Goal: Task Accomplishment & Management: Manage account settings

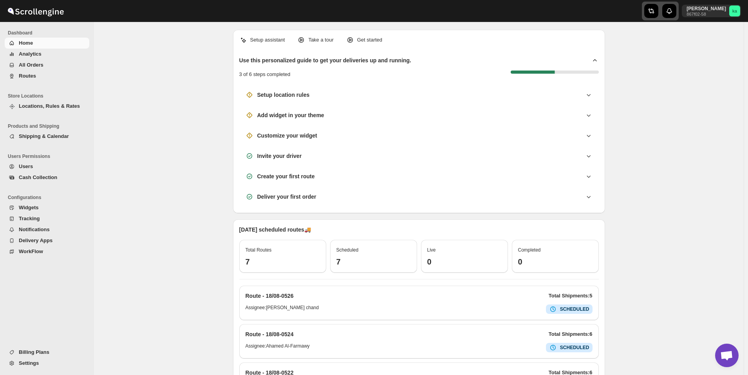
click at [659, 14] on div "button" at bounding box center [652, 11] width 14 height 14
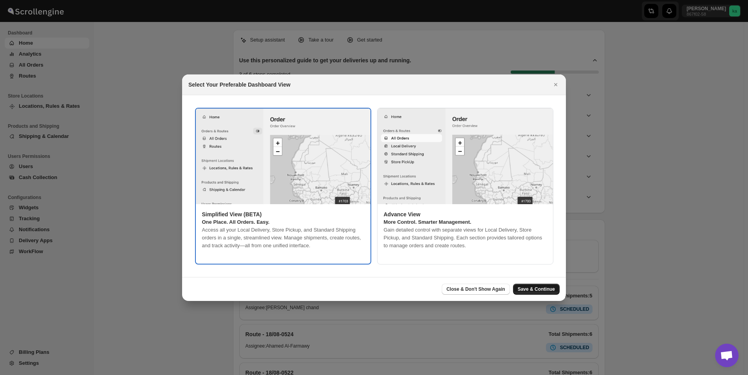
click at [540, 289] on span "Save & Continue" at bounding box center [536, 289] width 37 height 6
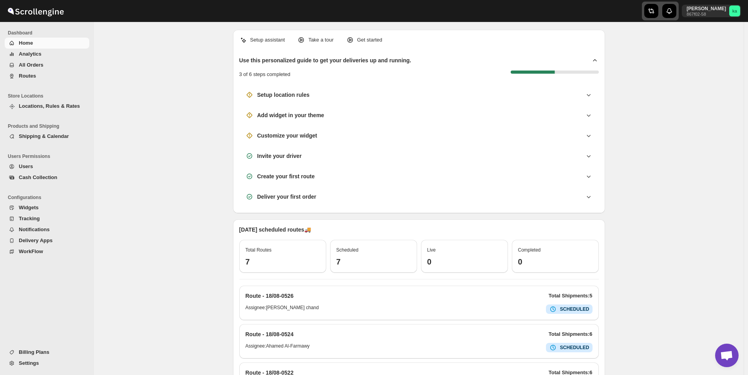
click at [666, 19] on button "button" at bounding box center [660, 11] width 37 height 19
click at [37, 60] on button "All Orders" at bounding box center [47, 65] width 85 height 11
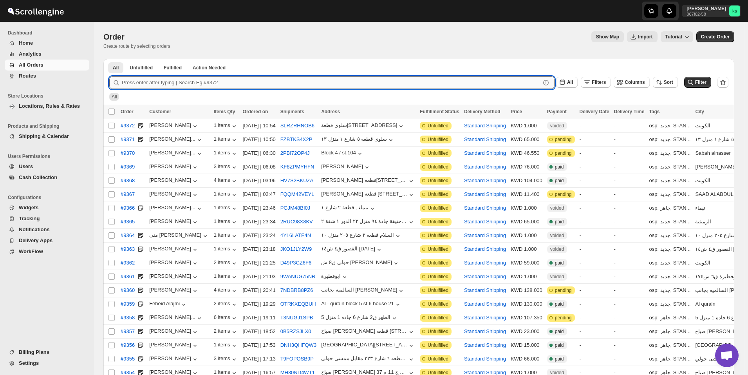
click at [176, 82] on input "text" at bounding box center [331, 82] width 419 height 13
paste input "9366"
type input "9366"
click at [109, 59] on button "Submit" at bounding box center [120, 63] width 22 height 8
click at [669, 16] on div "button" at bounding box center [661, 11] width 32 height 14
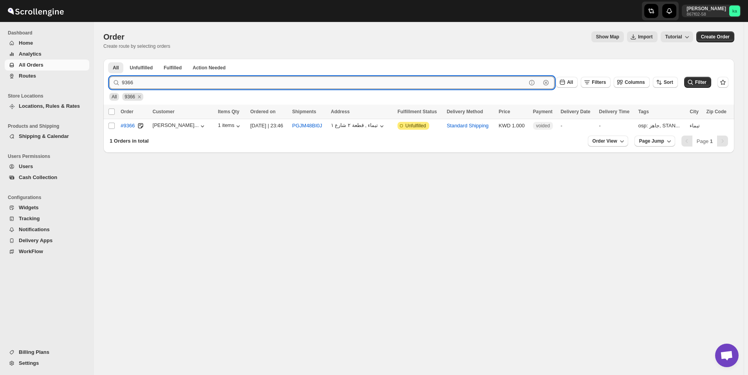
click at [147, 79] on input "9366" at bounding box center [324, 82] width 405 height 13
click at [331, 36] on div "Show Map Import Tutorial" at bounding box center [435, 36] width 517 height 11
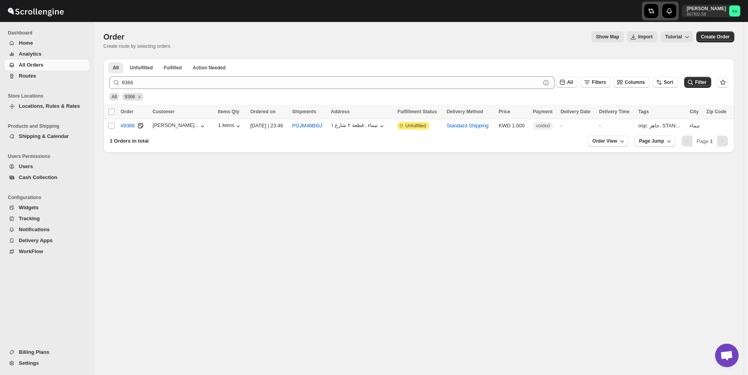
click at [672, 16] on div "button" at bounding box center [661, 11] width 32 height 14
click at [659, 18] on div "button" at bounding box center [652, 11] width 14 height 14
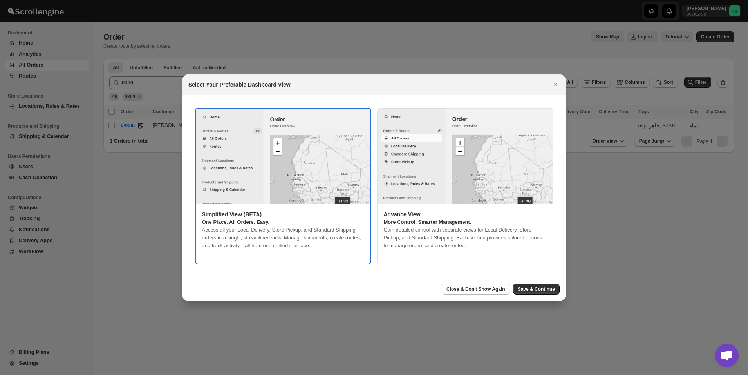
click at [304, 176] on img ":r2n:" at bounding box center [283, 157] width 175 height 96
click at [543, 284] on button "Save & Continue" at bounding box center [536, 289] width 47 height 11
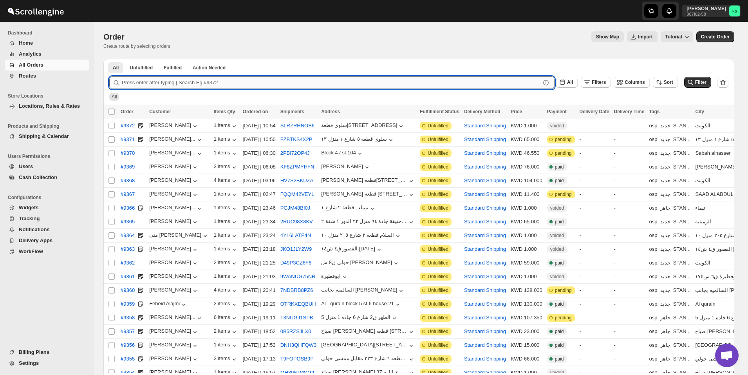
click at [152, 83] on input "text" at bounding box center [331, 82] width 419 height 13
paste input "9366"
type input "9366"
click at [109, 59] on button "Submit" at bounding box center [120, 63] width 22 height 8
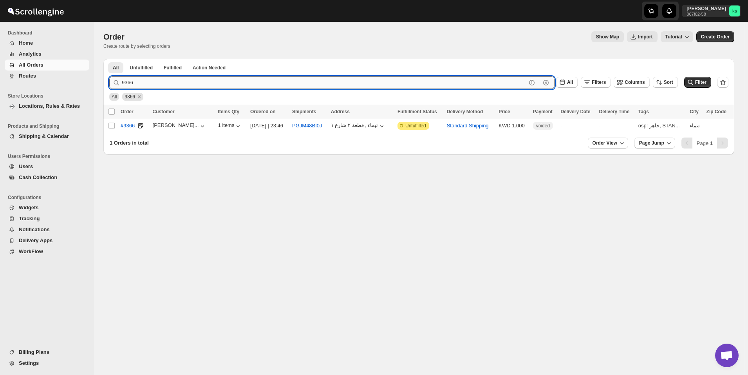
click at [172, 83] on input "9366" at bounding box center [324, 82] width 405 height 13
click at [46, 78] on span "Routes" at bounding box center [53, 76] width 69 height 8
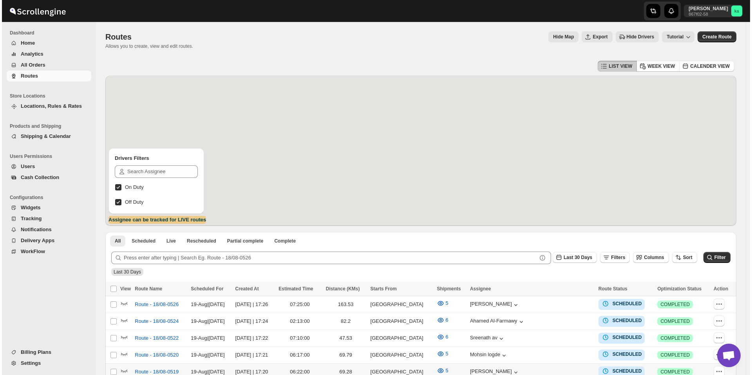
scroll to position [196, 0]
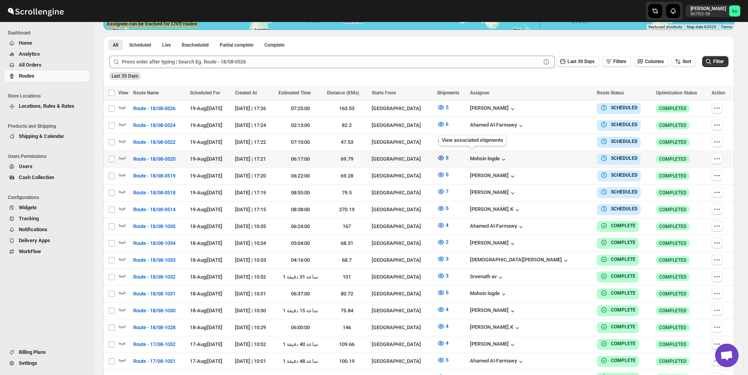
click at [445, 158] on icon "button" at bounding box center [441, 158] width 8 height 8
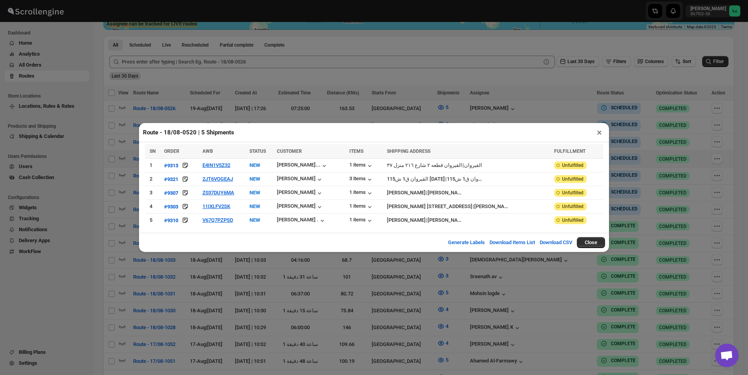
click at [511, 110] on div "Route - 18/08-0520 | 5 Shipments × SN ORDER AWB STATUS CUSTOMER ITEMS SHIPPING …" at bounding box center [374, 187] width 748 height 375
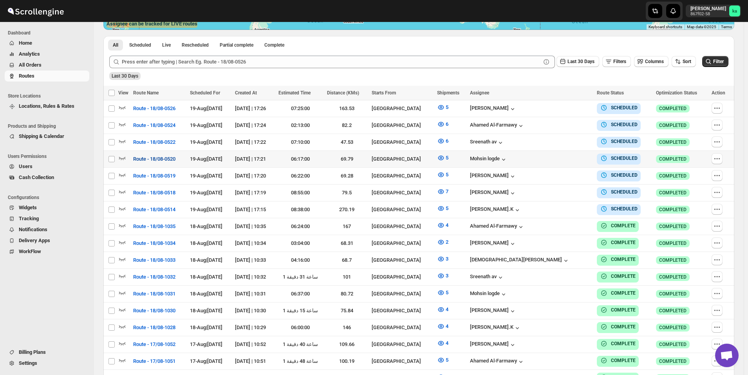
click at [157, 160] on span "Route - 18/08-0520" at bounding box center [154, 159] width 42 height 8
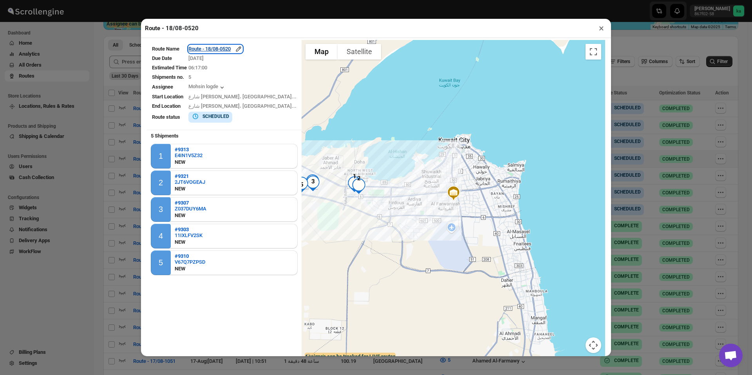
click at [225, 53] on div "Route - 18/08-0520" at bounding box center [215, 49] width 54 height 8
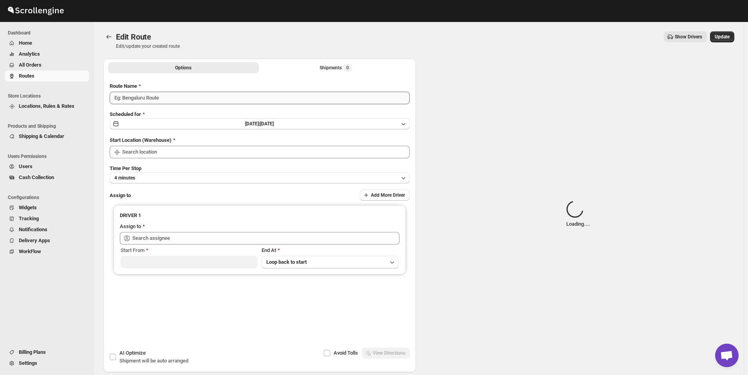
type input "Route - 18/08-0520"
type input "Kuwait City"
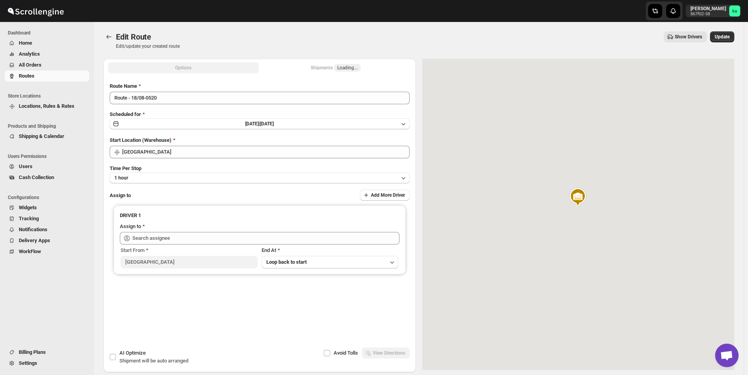
type input "Mohsin logde (logdemohsin@gmail.com)"
click at [347, 67] on span "Loading..." at bounding box center [347, 68] width 27 height 8
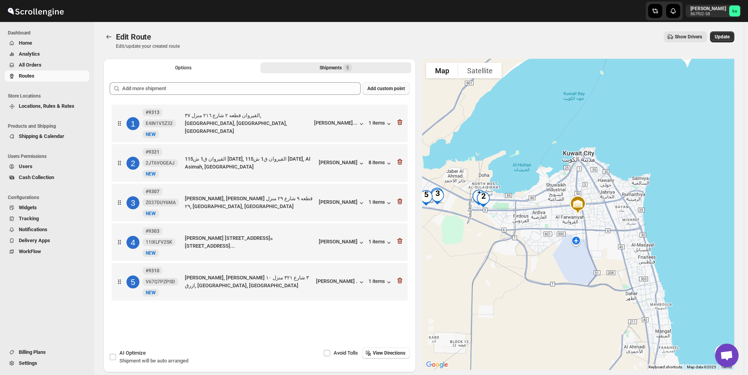
click at [387, 89] on span "Add custom point" at bounding box center [387, 88] width 38 height 6
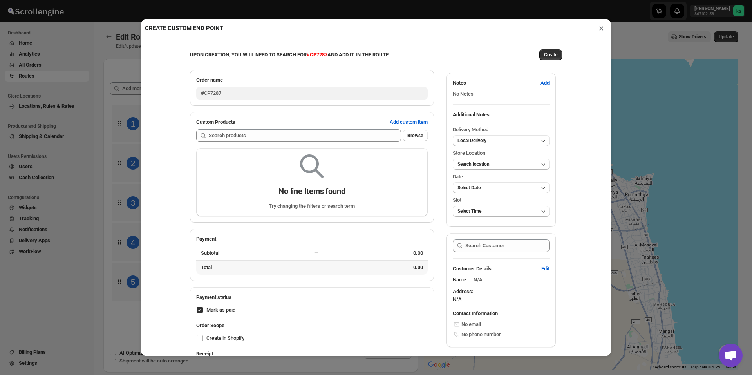
click at [121, 140] on div "CREATE CUSTOM END POINT × UPON CREATION, YOU WILL NEED TO SEARCH FOR #CP7287 AN…" at bounding box center [376, 187] width 752 height 375
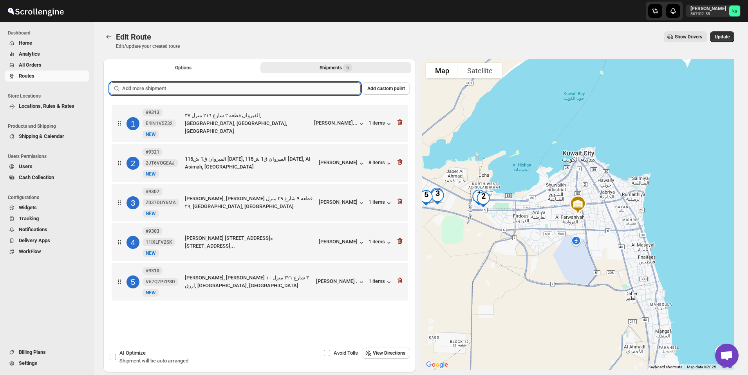
click at [235, 88] on input "text" at bounding box center [241, 88] width 239 height 13
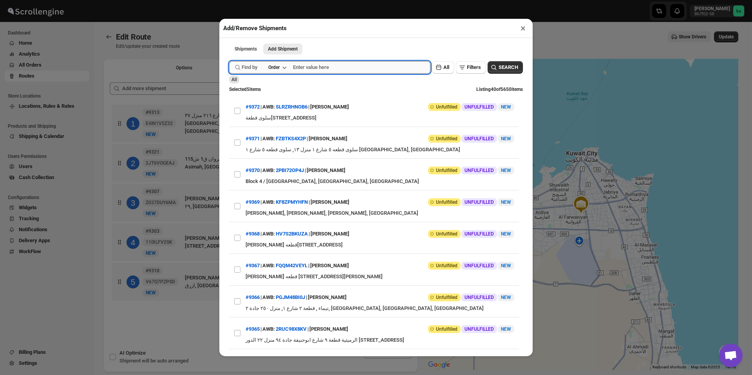
click at [337, 69] on input "text" at bounding box center [362, 67] width 138 height 13
paste input "9366"
type input "9366"
click at [229, 0] on button "Submit" at bounding box center [240, 4] width 22 height 8
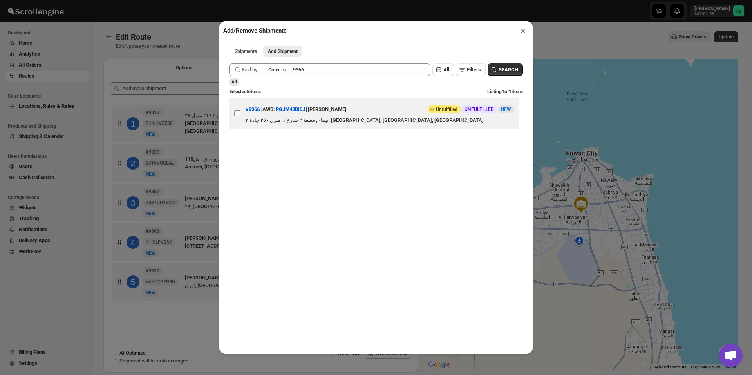
click at [240, 116] on input "View details for 68a3911afc41024ff29cb5d4" at bounding box center [237, 113] width 6 height 6
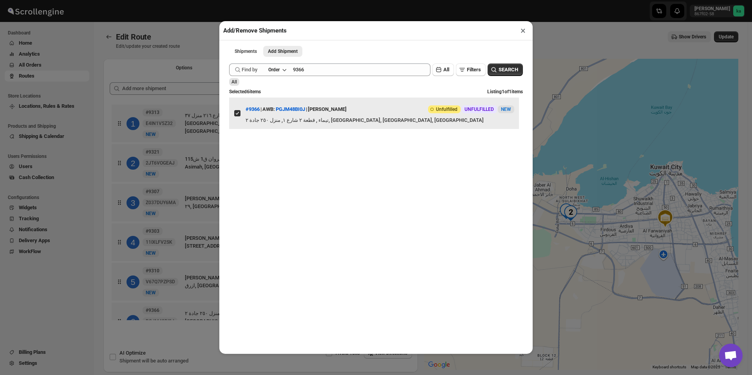
click at [239, 115] on input "View details for 68a3911afc41024ff29cb5d4" at bounding box center [237, 113] width 6 height 6
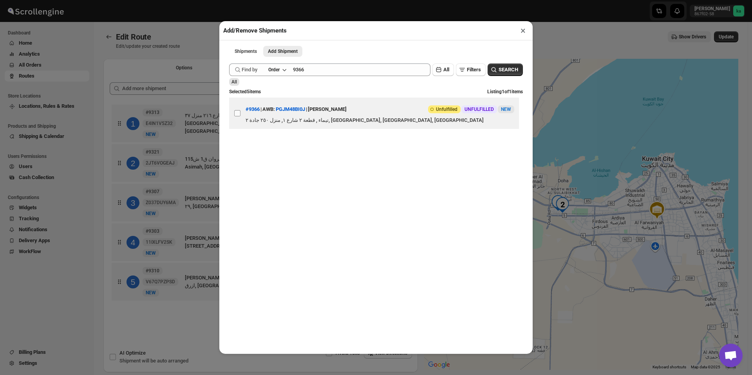
click at [239, 115] on input "View details for 68a3911afc41024ff29cb5d4" at bounding box center [237, 113] width 6 height 6
checkbox input "true"
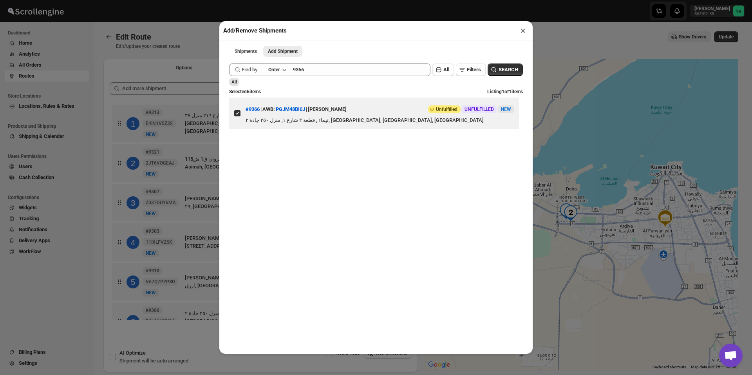
click at [525, 32] on button "×" at bounding box center [523, 30] width 11 height 11
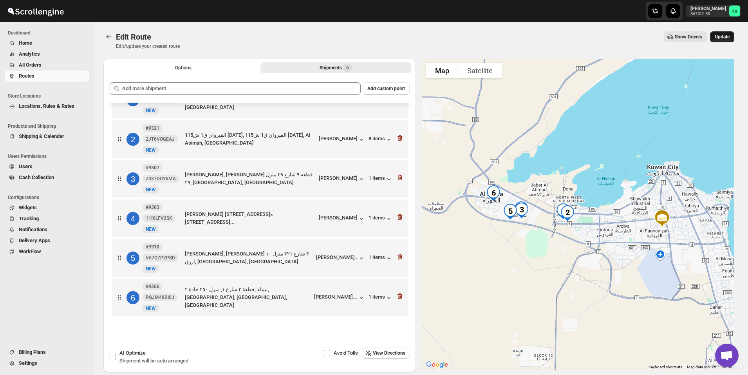
click at [734, 36] on button "Update" at bounding box center [722, 36] width 24 height 11
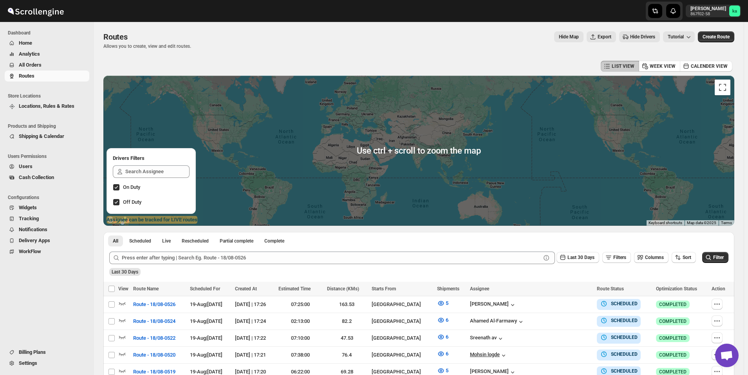
scroll to position [157, 0]
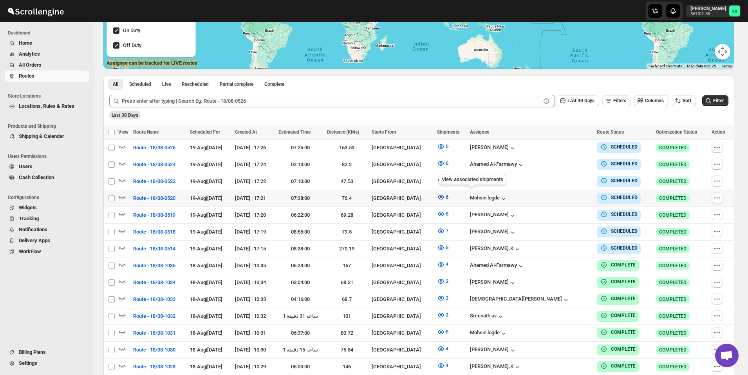
click at [445, 199] on icon "button" at bounding box center [441, 197] width 8 height 8
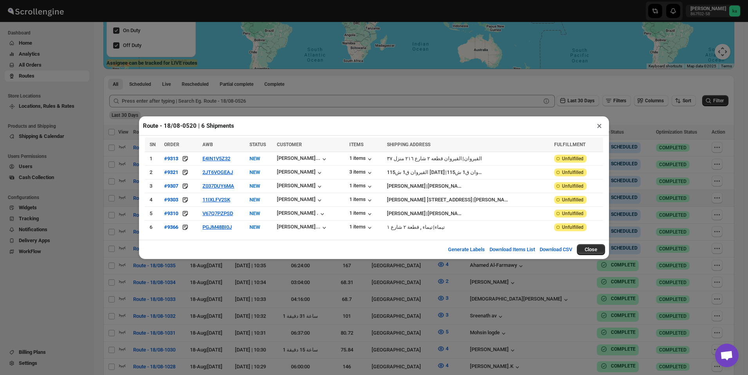
click at [197, 308] on div "Route - 18/08-0520 | 6 Shipments × SN ORDER AWB STATUS CUSTOMER ITEMS SHIPPING …" at bounding box center [374, 187] width 748 height 375
